Goal: Complete application form

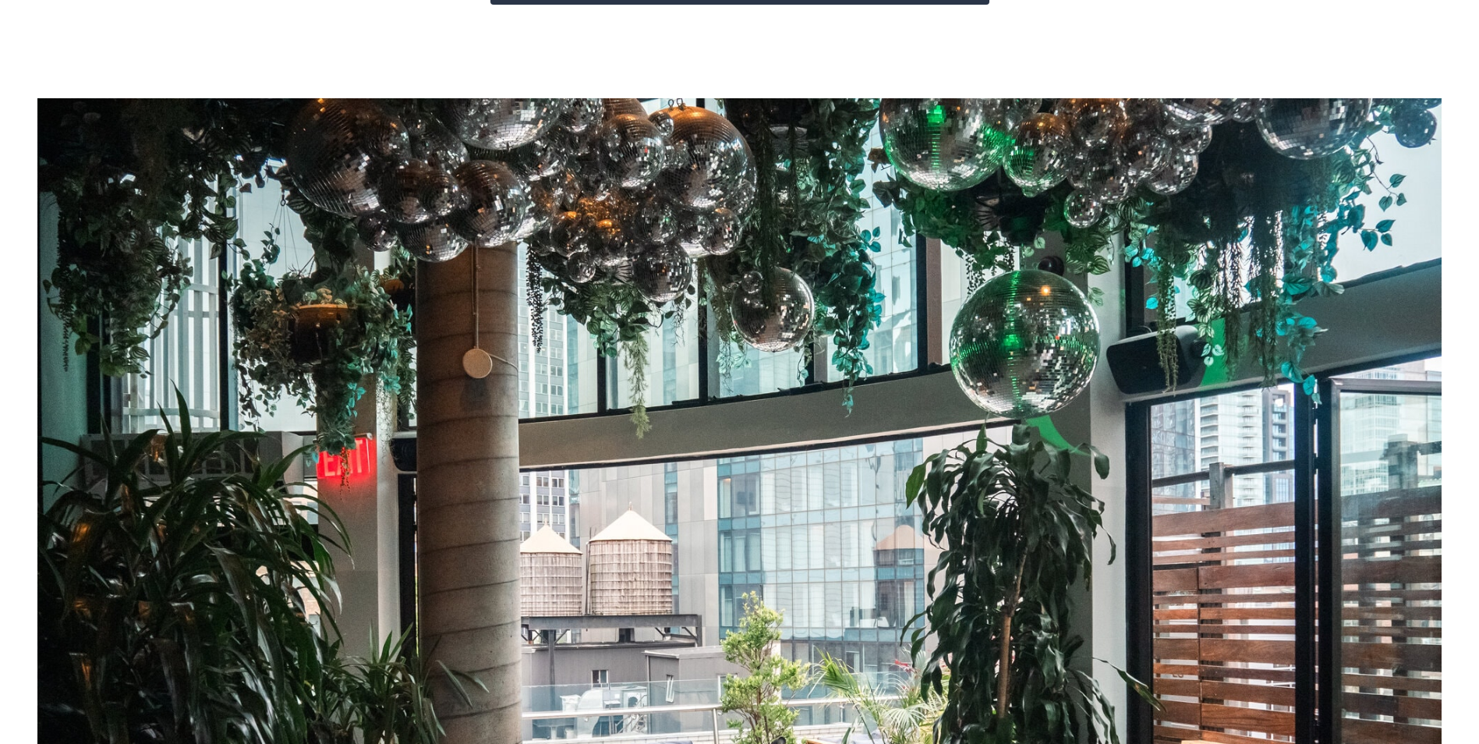
scroll to position [59, 0]
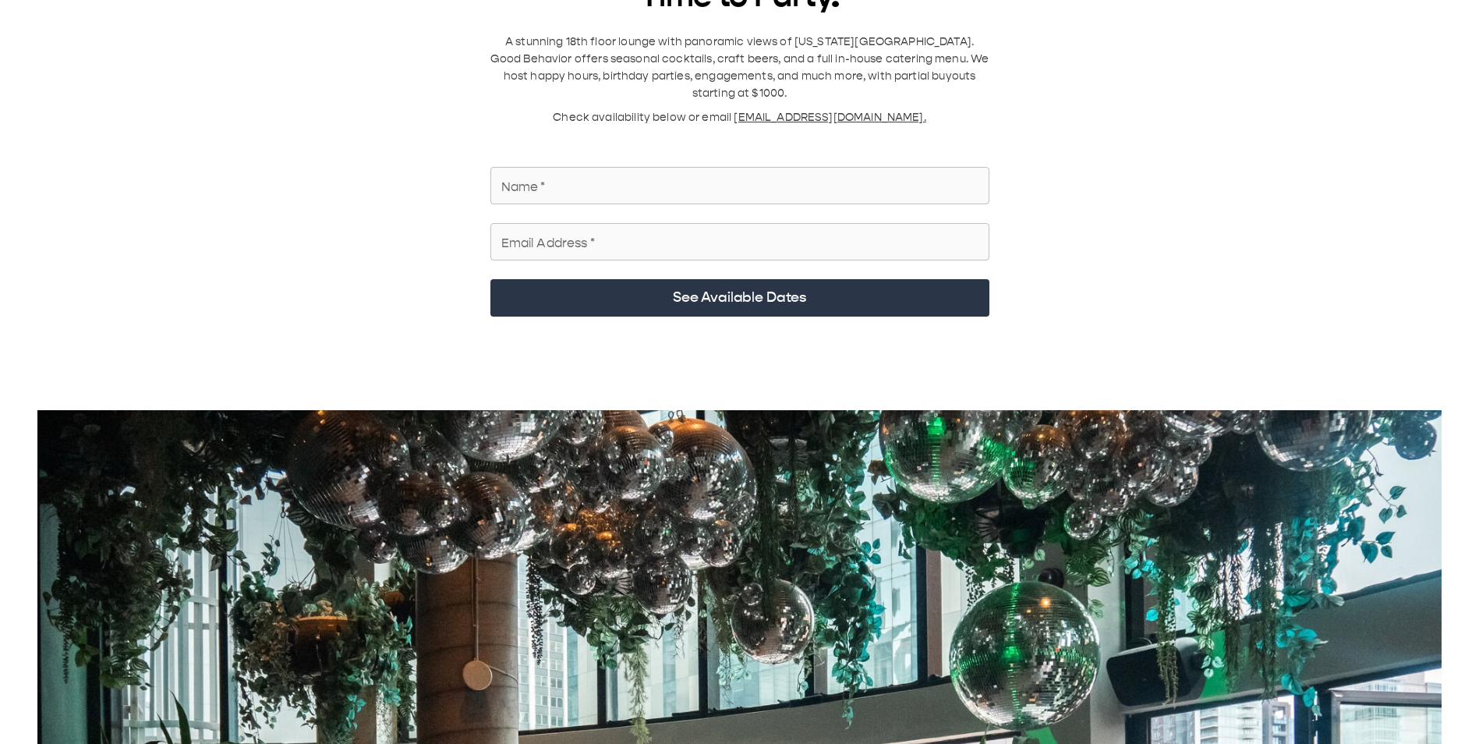
click at [784, 164] on input "Name   *" at bounding box center [739, 186] width 499 height 44
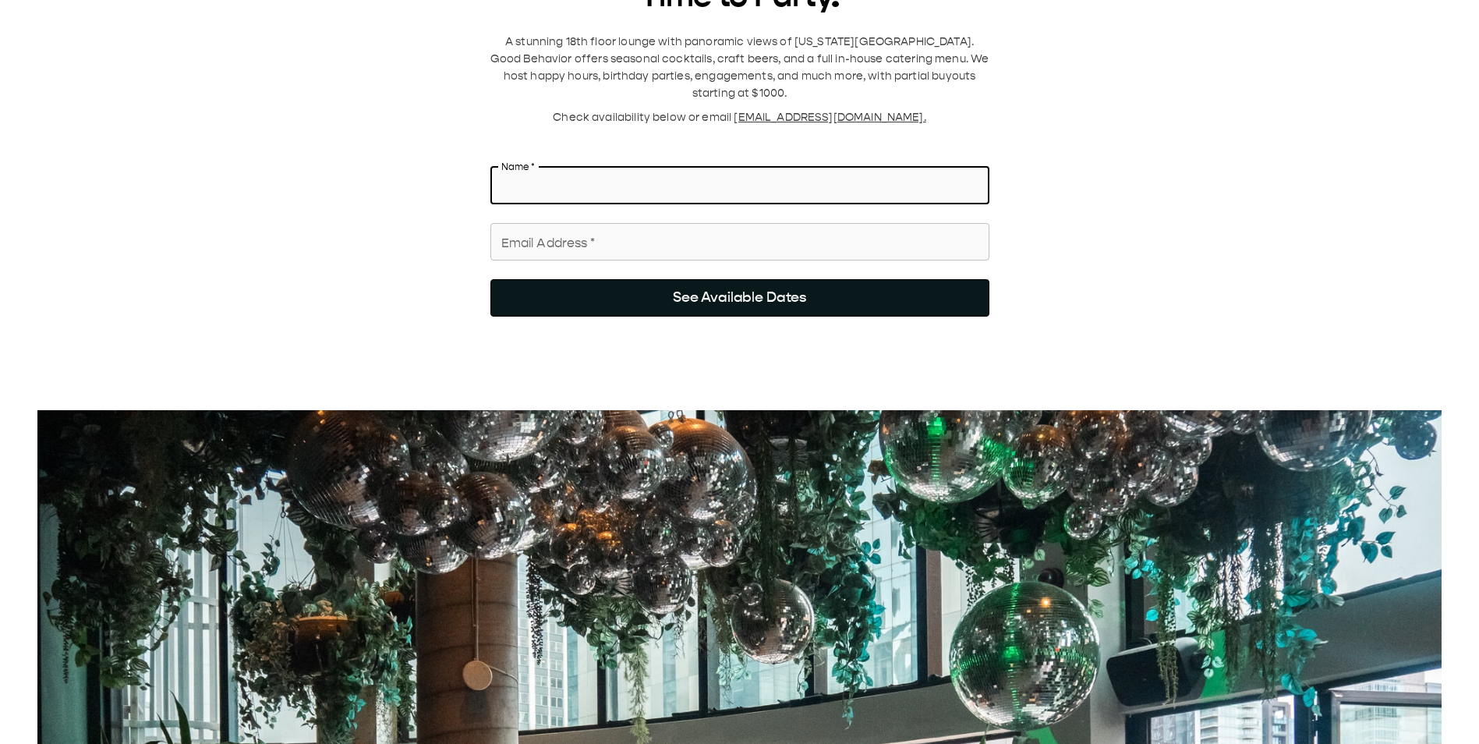
click at [764, 279] on button "See Available Dates" at bounding box center [739, 297] width 499 height 37
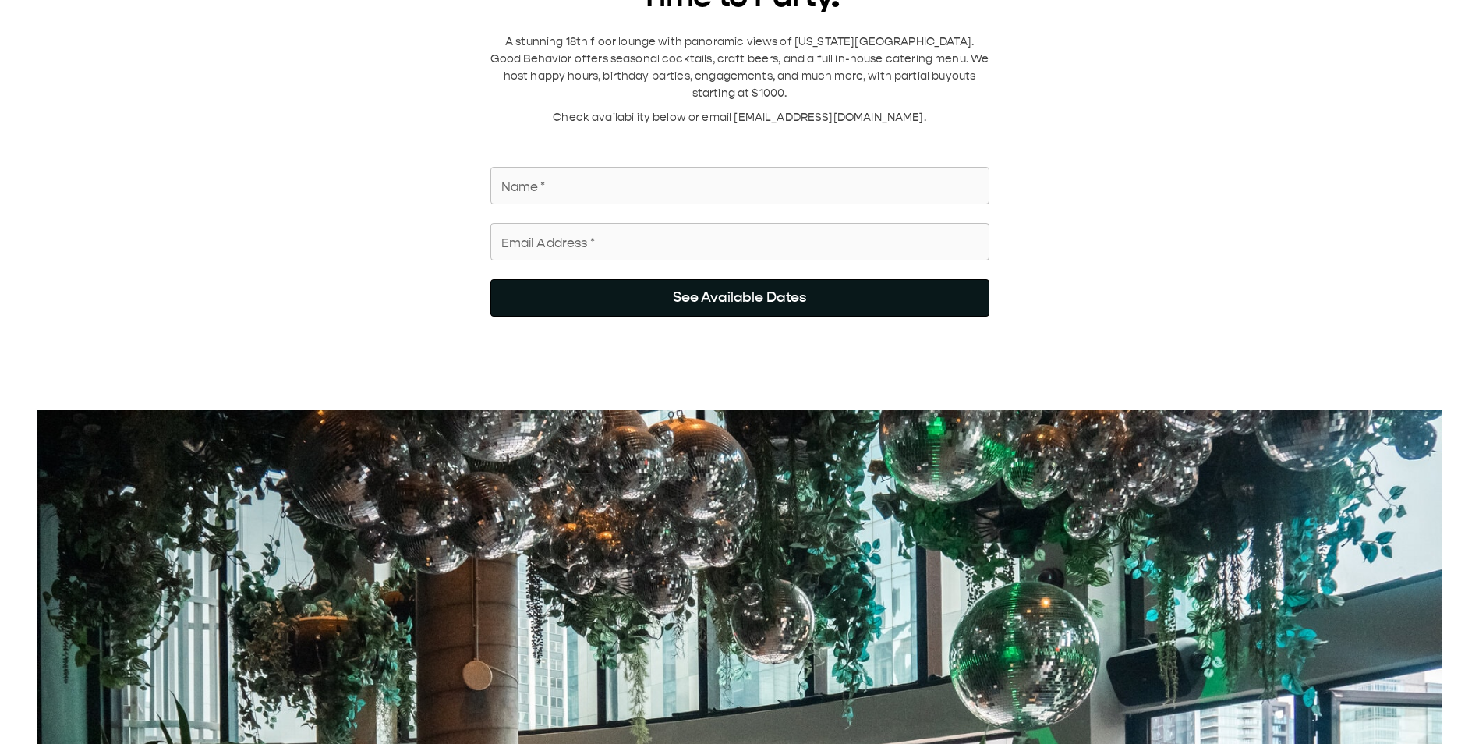
click at [765, 296] on button "See Available Dates" at bounding box center [739, 297] width 499 height 37
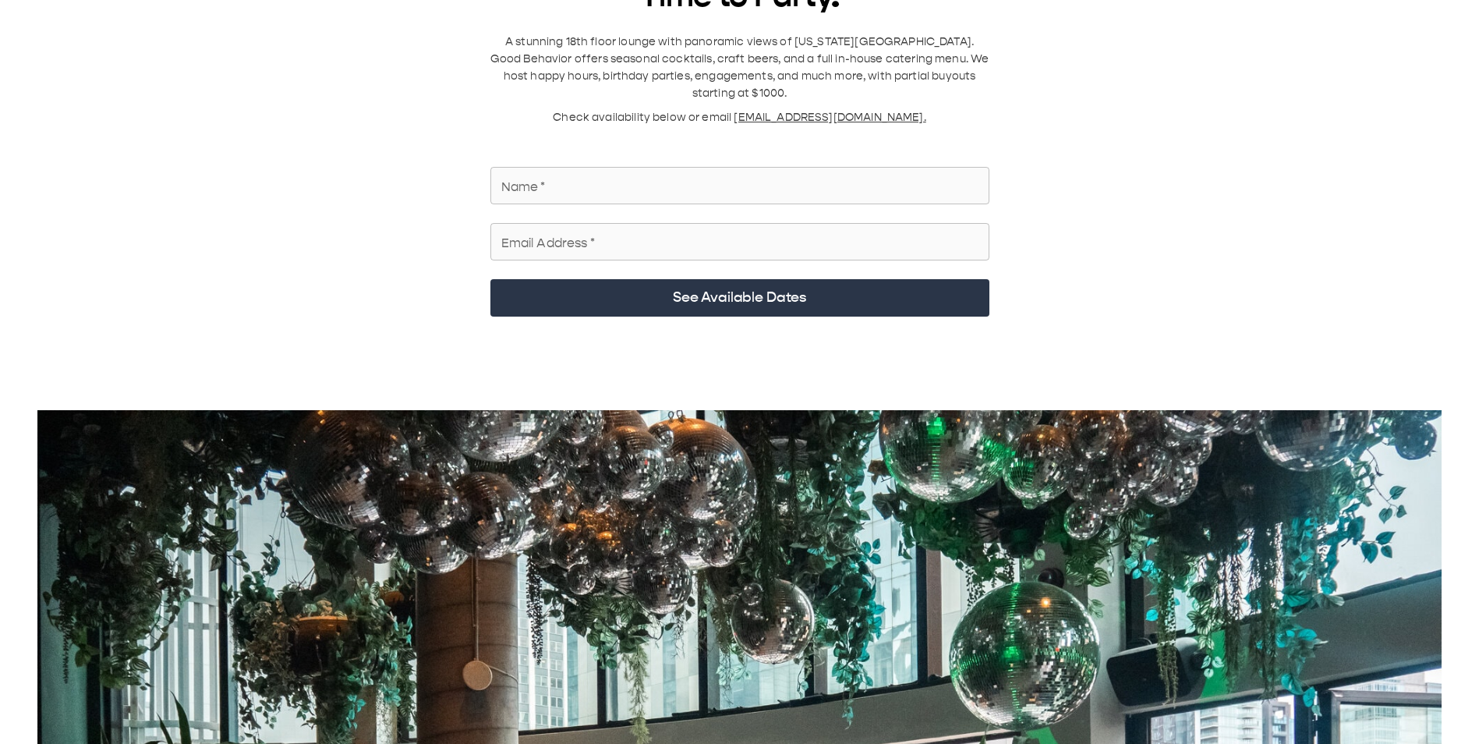
click at [742, 154] on div "Name   * Name   *" at bounding box center [733, 182] width 511 height 56
click at [742, 175] on input "Name   *" at bounding box center [739, 186] width 499 height 44
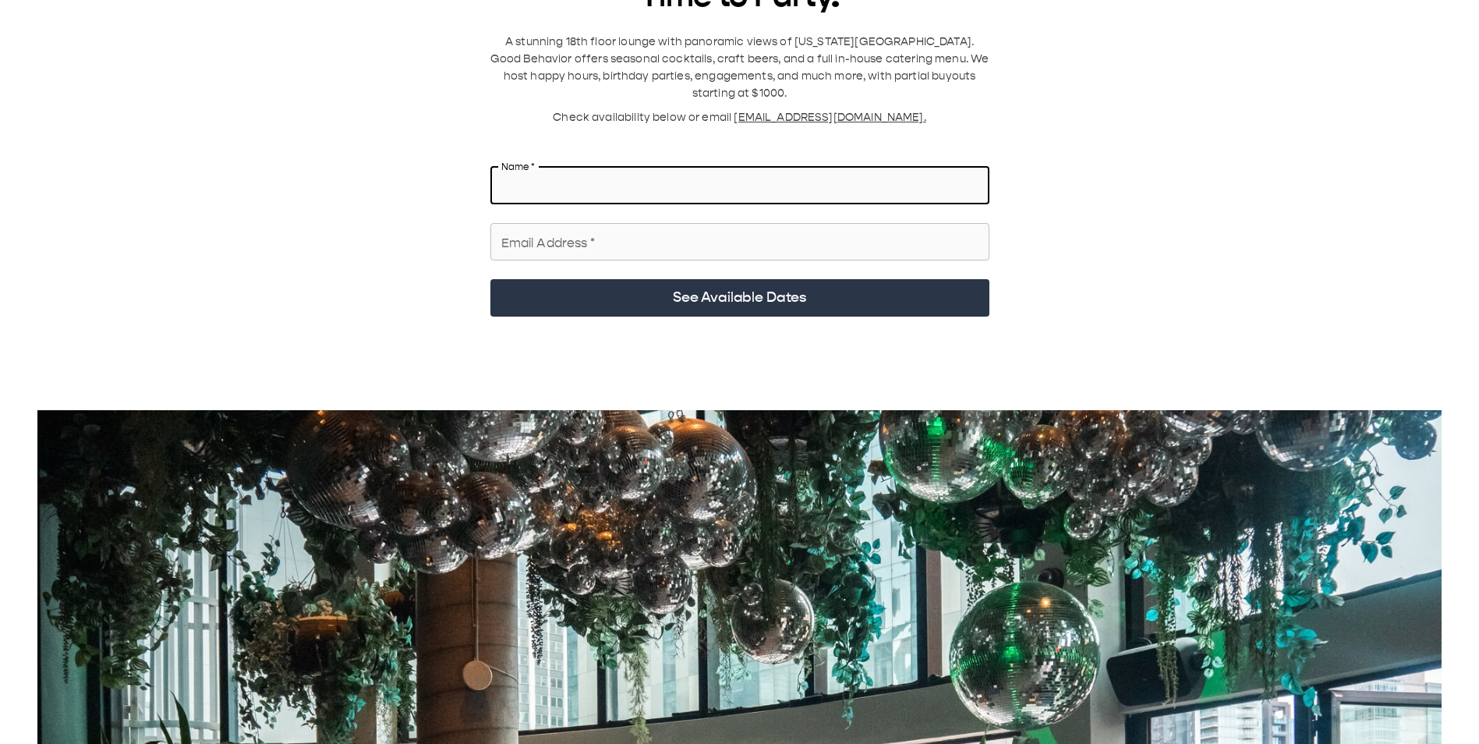
click at [729, 225] on input "Email Address   *" at bounding box center [739, 242] width 499 height 44
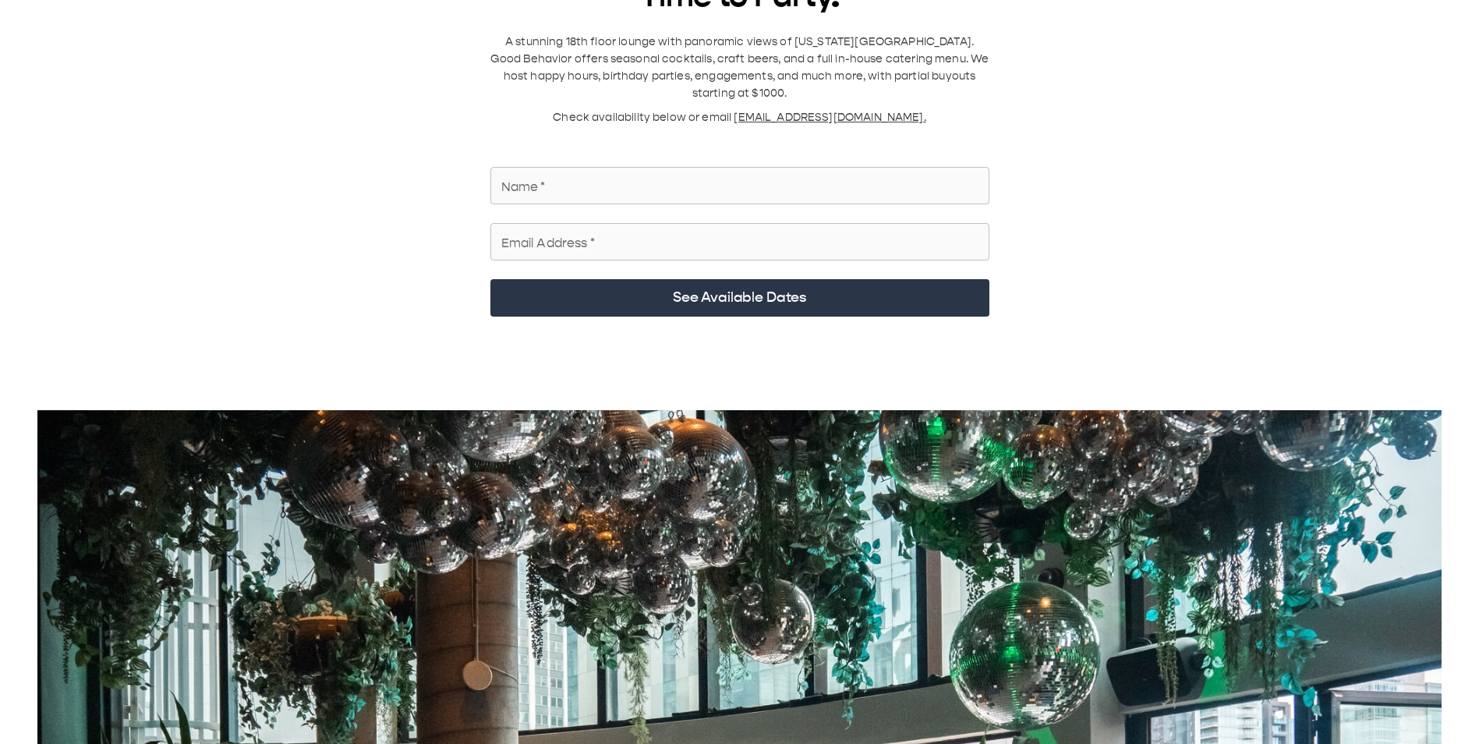
click at [849, 228] on input "Email Address   *" at bounding box center [739, 242] width 499 height 44
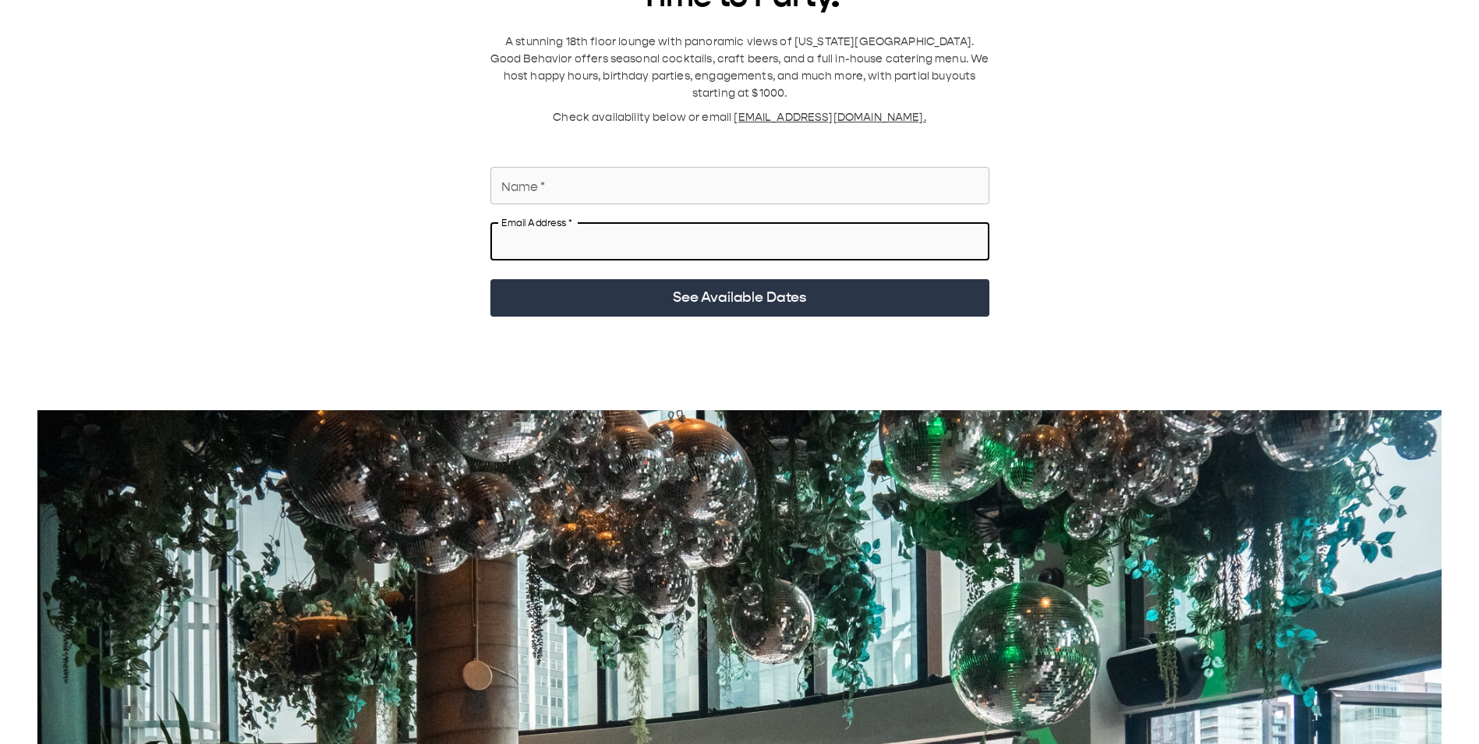
click at [847, 180] on input "Name   *" at bounding box center [739, 186] width 499 height 44
click at [753, 246] on input "Email Address   *" at bounding box center [739, 242] width 499 height 44
click at [759, 239] on input "Email Address   *" at bounding box center [739, 242] width 499 height 44
